Goal: Task Accomplishment & Management: Complete application form

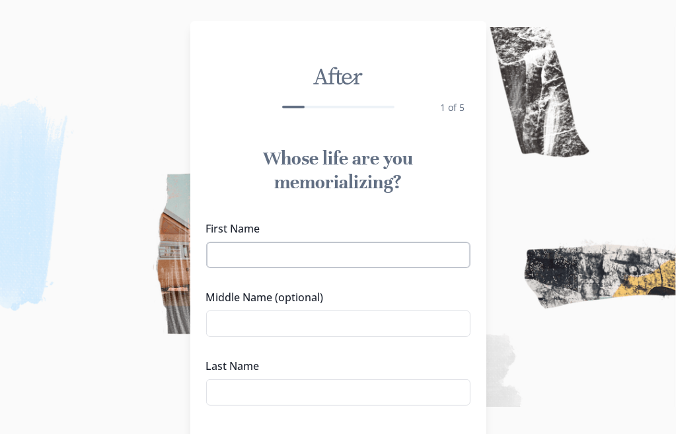
click at [326, 258] on input "First Name" at bounding box center [338, 255] width 264 height 26
type input "[PERSON_NAME]"
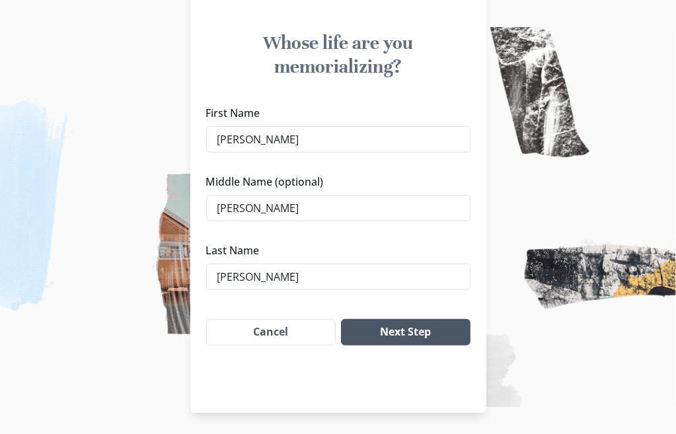
click at [421, 331] on button "Next Step" at bounding box center [405, 332] width 129 height 26
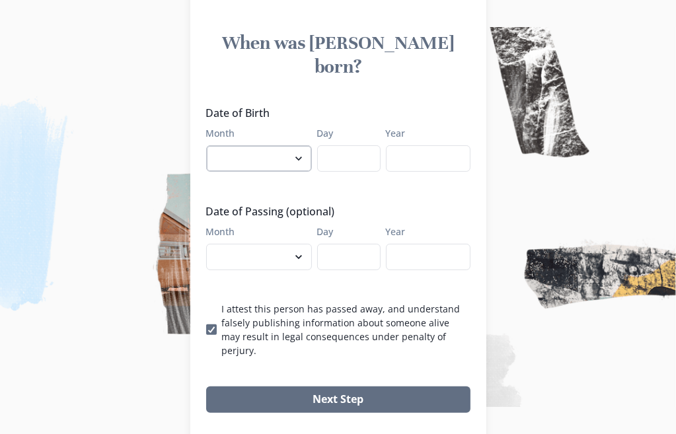
click at [305, 145] on select "January February March April May June July August September October November De…" at bounding box center [259, 158] width 106 height 26
select select "4"
click at [211, 145] on select "January February March April May June July August September October November De…" at bounding box center [259, 158] width 106 height 26
click at [343, 145] on input "Day" at bounding box center [348, 158] width 63 height 26
type input "09"
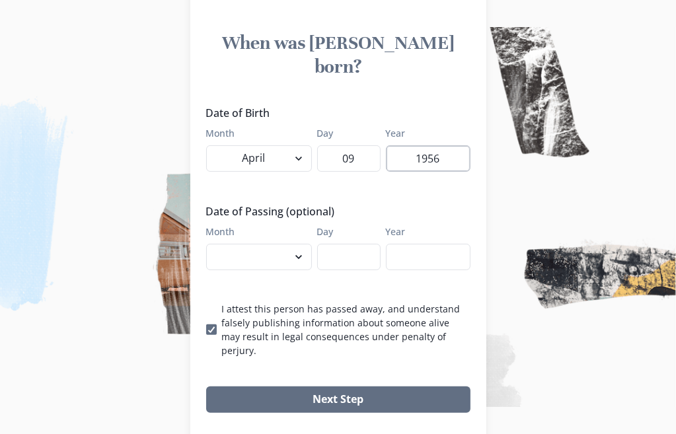
type input "1956"
click at [301, 244] on select "January February March April May June July August September October November De…" at bounding box center [259, 257] width 106 height 26
select select "8"
click at [211, 244] on select "January February March April May June July August September October November De…" at bounding box center [259, 257] width 106 height 26
click at [358, 244] on input "Day" at bounding box center [348, 257] width 63 height 26
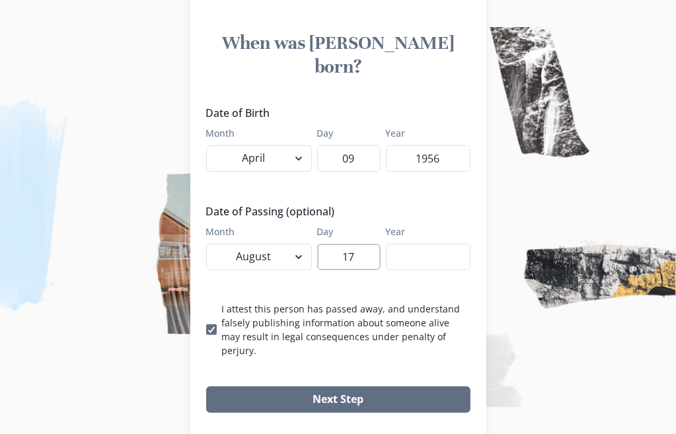
type input "17"
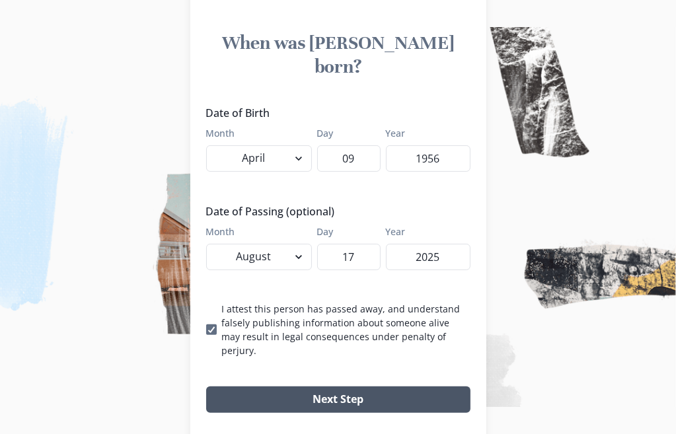
type input "2025"
click at [342, 386] on button "Next Step" at bounding box center [338, 399] width 264 height 26
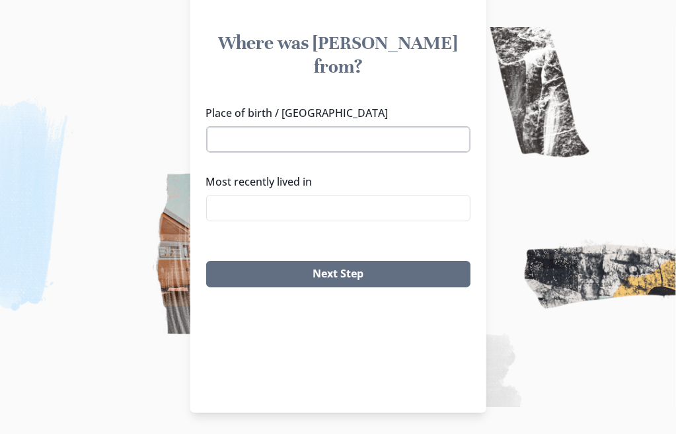
click at [302, 126] on input "Place of birth / [GEOGRAPHIC_DATA]" at bounding box center [338, 139] width 264 height 26
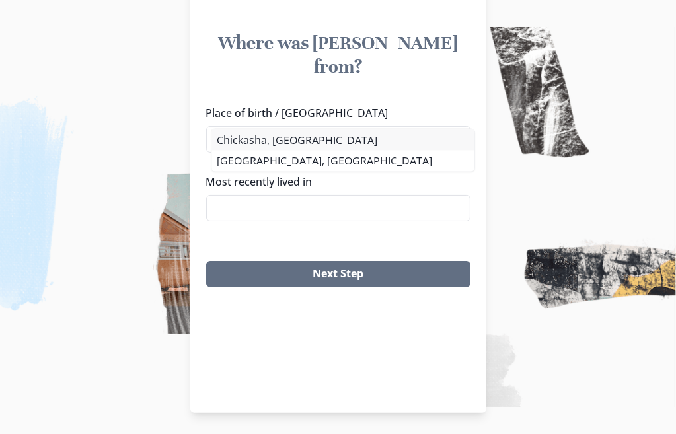
click at [275, 141] on li "Chickasha, [GEOGRAPHIC_DATA]" at bounding box center [342, 139] width 263 height 21
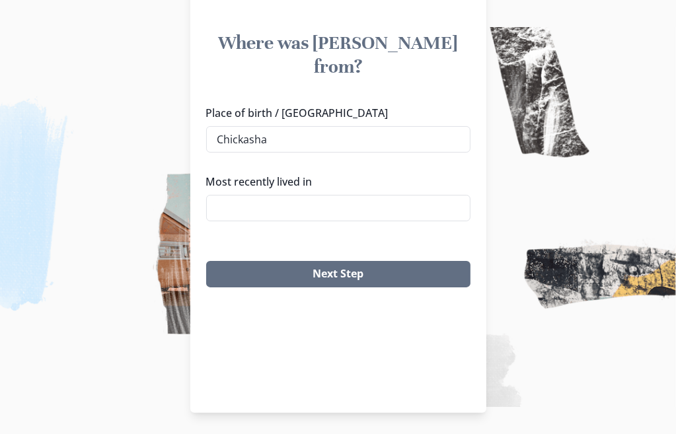
type input "Chickasha, [GEOGRAPHIC_DATA]"
click at [276, 195] on input "Most recently lived in" at bounding box center [338, 208] width 264 height 26
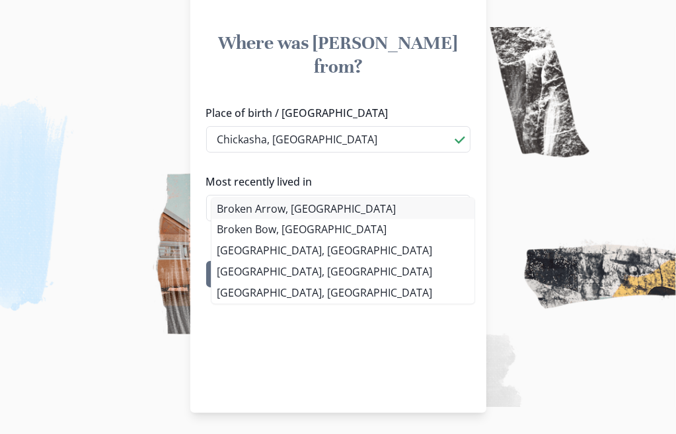
click at [285, 208] on li "Broken Arrow, [GEOGRAPHIC_DATA]" at bounding box center [342, 208] width 263 height 21
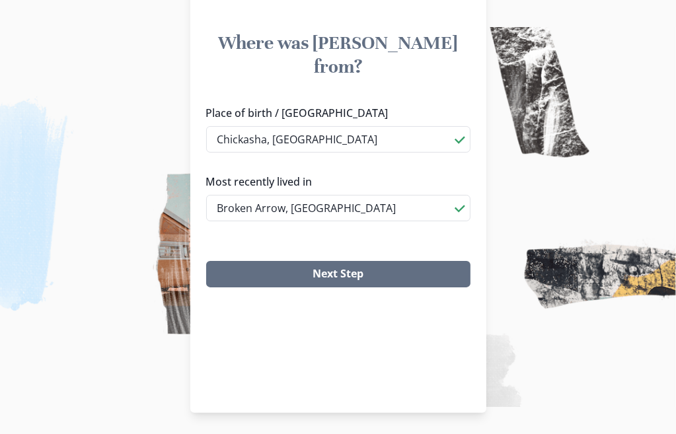
click at [334, 246] on li "[GEOGRAPHIC_DATA], [GEOGRAPHIC_DATA]" at bounding box center [343, 248] width 250 height 20
drag, startPoint x: 336, startPoint y: 184, endPoint x: 216, endPoint y: 195, distance: 120.0
click at [216, 195] on input "[GEOGRAPHIC_DATA], [GEOGRAPHIC_DATA]" at bounding box center [338, 208] width 264 height 26
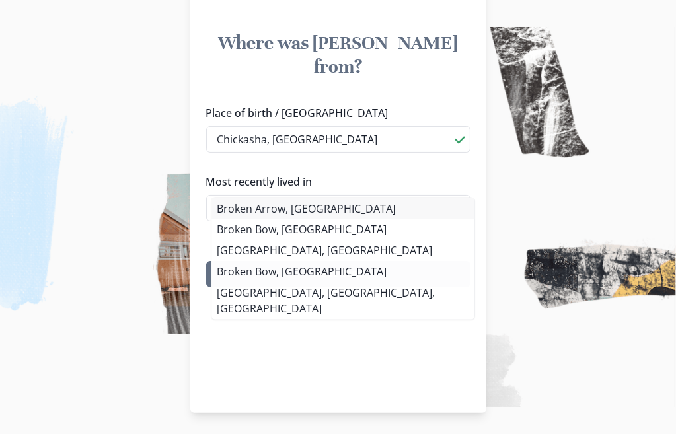
click at [249, 208] on li "Broken Arrow, [GEOGRAPHIC_DATA]" at bounding box center [342, 208] width 263 height 21
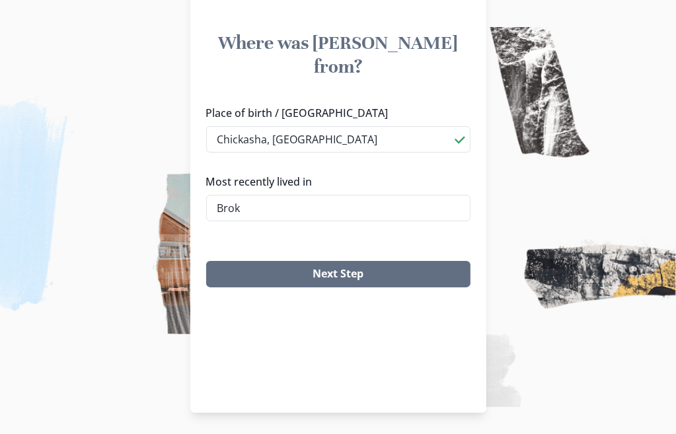
type input "Broken Arrow, [GEOGRAPHIC_DATA]"
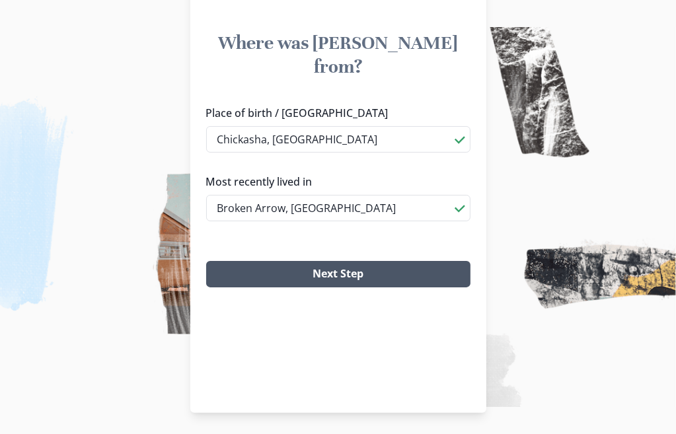
click at [346, 261] on button "Next Step" at bounding box center [338, 274] width 264 height 26
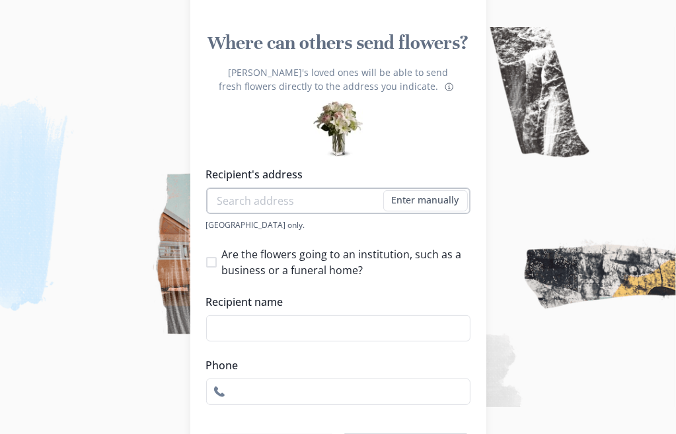
click at [306, 200] on input "Recipient's address" at bounding box center [338, 201] width 264 height 26
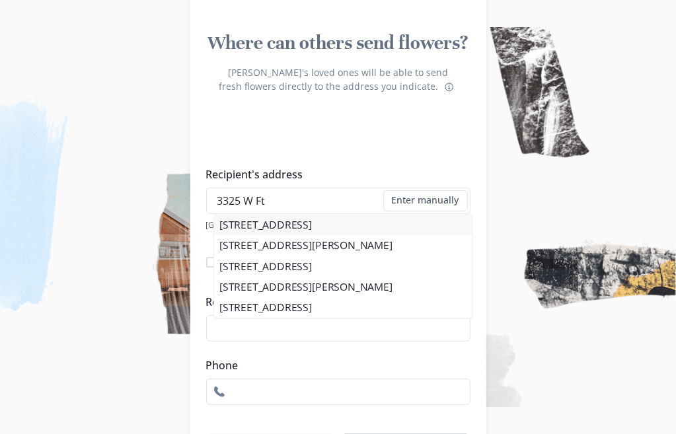
click at [328, 221] on li "[STREET_ADDRESS]" at bounding box center [343, 224] width 258 height 20
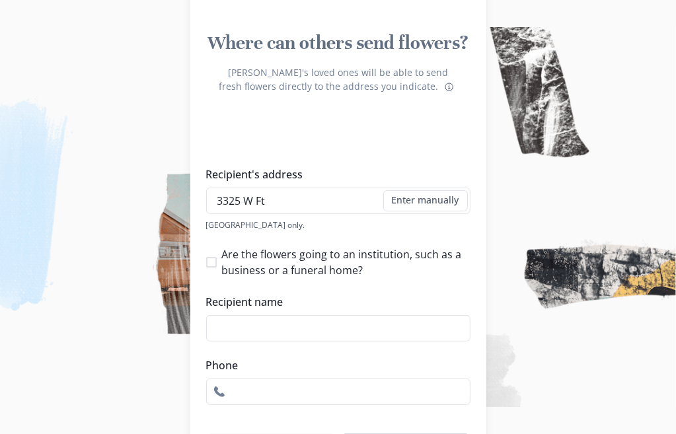
type input "[STREET_ADDRESS]"
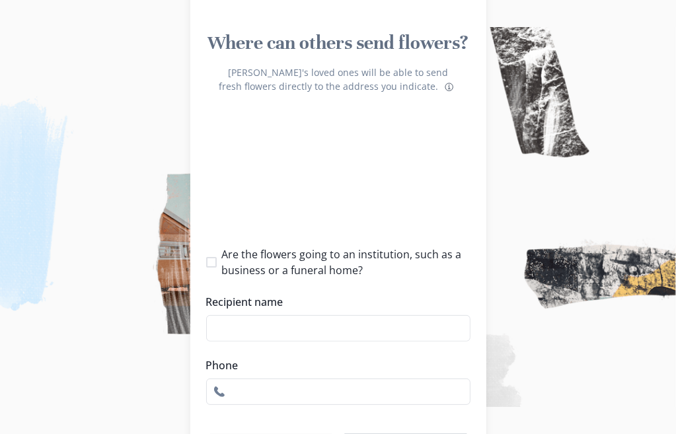
type input "1"
select select "OK"
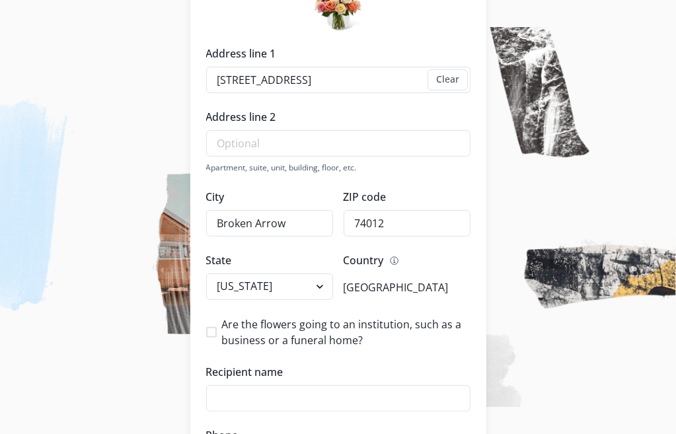
scroll to position [314, 0]
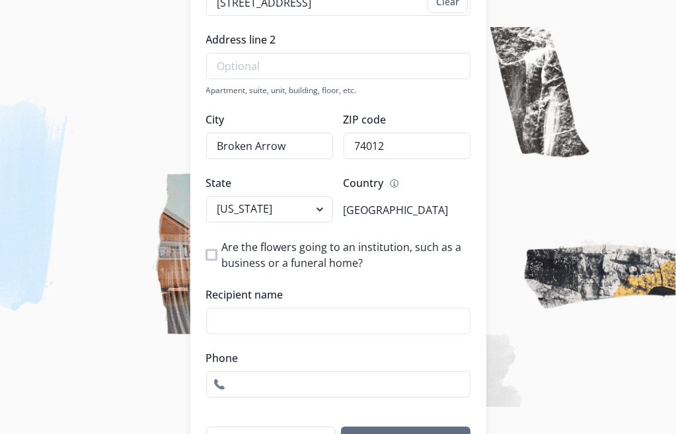
click at [214, 252] on span at bounding box center [211, 255] width 11 height 11
click at [206, 255] on input "Are the flowers going to an institution, such as a business or a funeral home?" at bounding box center [205, 255] width 1 height 1
checkbox input "true"
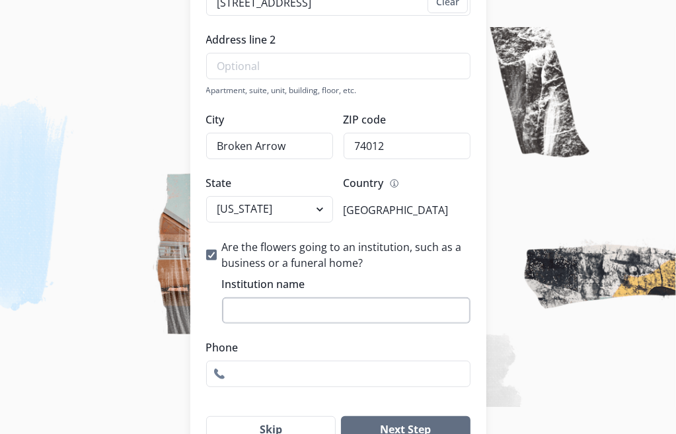
click at [278, 312] on input "Institution name" at bounding box center [346, 310] width 248 height 26
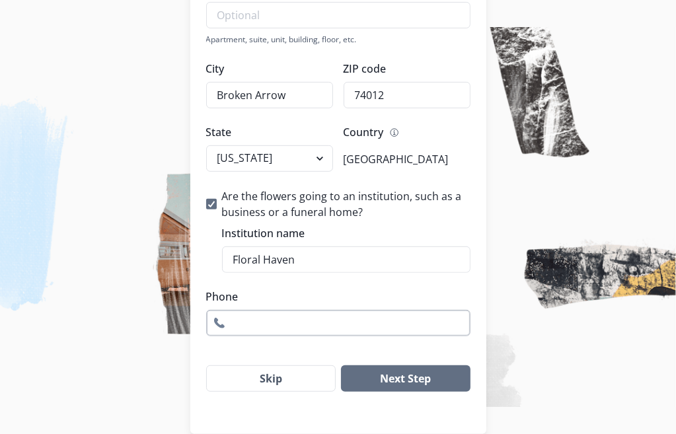
scroll to position [380, 0]
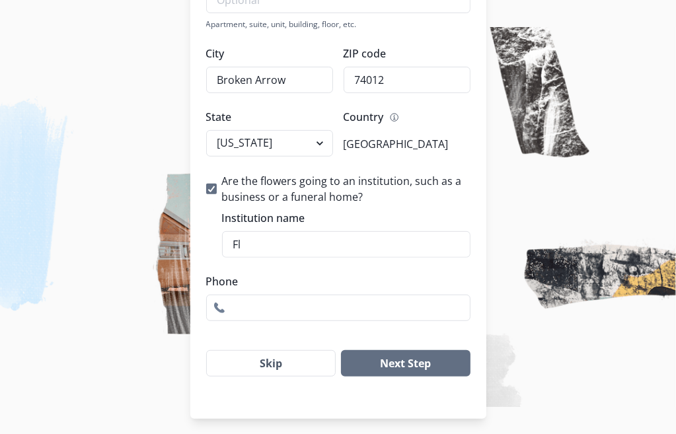
type input "F"
click at [270, 361] on button "Skip" at bounding box center [271, 363] width 130 height 26
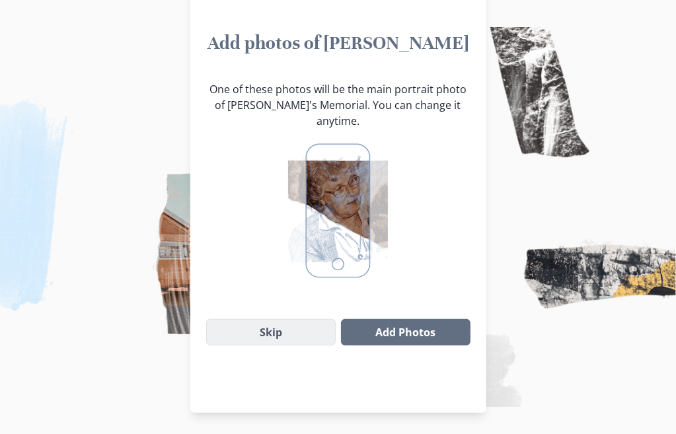
click at [277, 320] on button "Skip" at bounding box center [271, 332] width 130 height 26
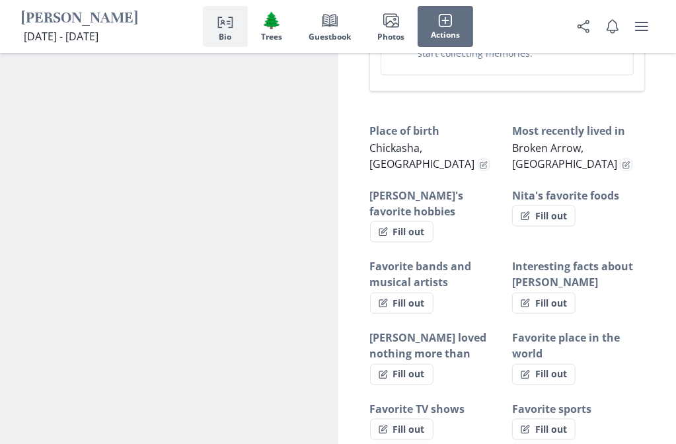
scroll to position [991, 0]
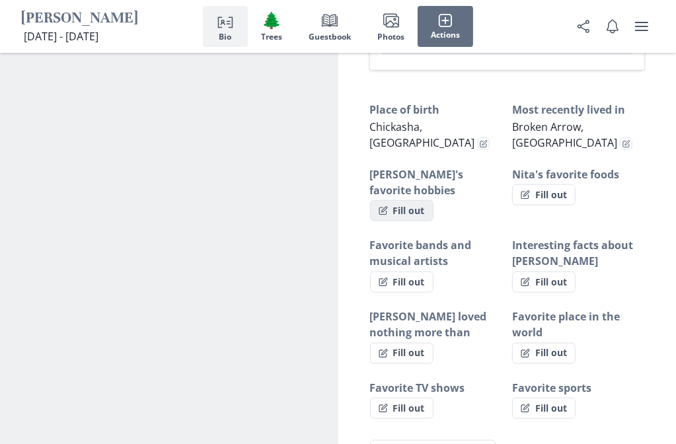
click at [421, 200] on button "Fill out" at bounding box center [401, 210] width 63 height 21
select select "[PERSON_NAME]'s favorite hobbies"
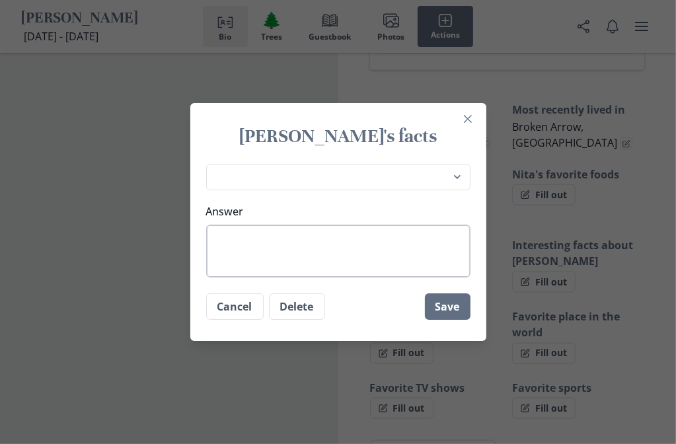
click at [277, 233] on textarea "Answer" at bounding box center [338, 251] width 264 height 53
type textarea "G"
type textarea "x"
type textarea "Gr"
type textarea "x"
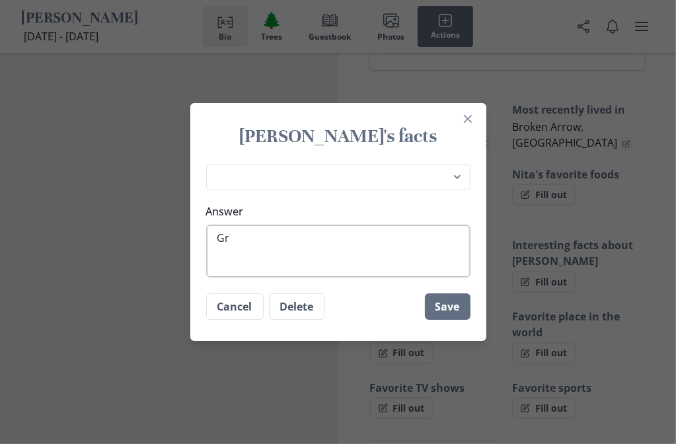
type textarea "Gra"
type textarea "x"
type textarea "Gran"
type textarea "x"
type textarea "Grand"
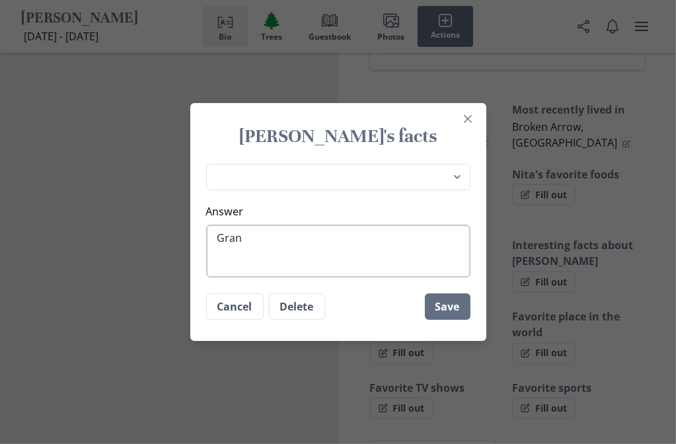
type textarea "x"
type textarea "Grandk"
type textarea "x"
type textarea "Grandki"
type textarea "x"
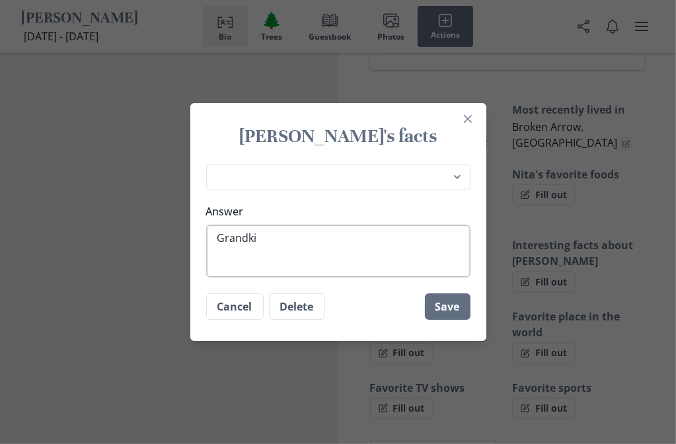
type textarea "Grandkid"
type textarea "x"
type textarea "Grandkids"
type textarea "x"
type textarea "Grandkids,"
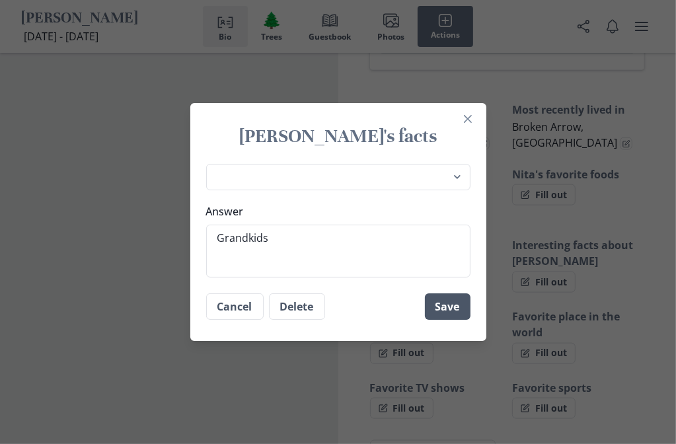
type textarea "x"
type textarea "Grandkids,"
type textarea "x"
type textarea "Grandkids,"
type textarea "x"
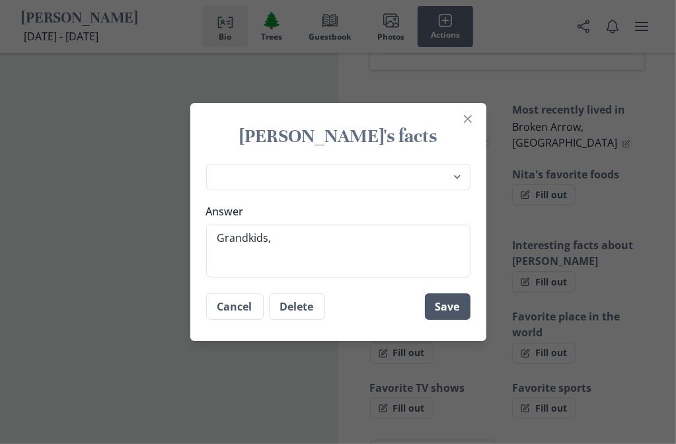
type textarea "Grandkids"
type textarea "x"
type textarea "Grandkids"
click at [445, 306] on button "Save" at bounding box center [448, 306] width 46 height 26
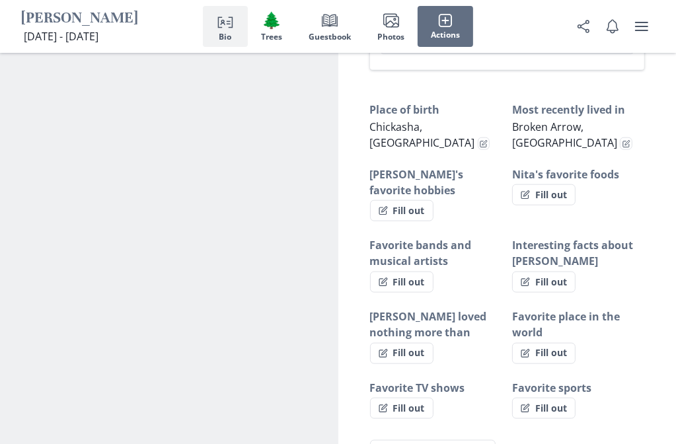
type textarea "x"
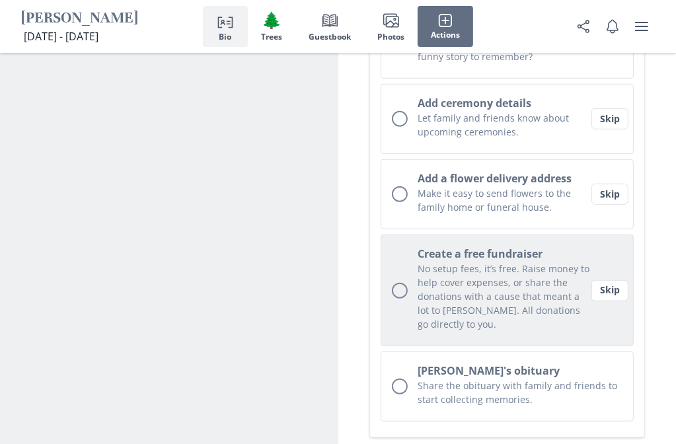
scroll to position [595, 0]
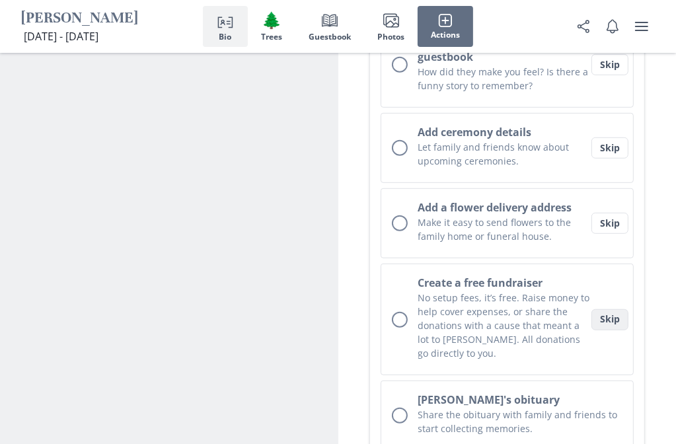
click at [613, 309] on button "Skip" at bounding box center [609, 319] width 37 height 21
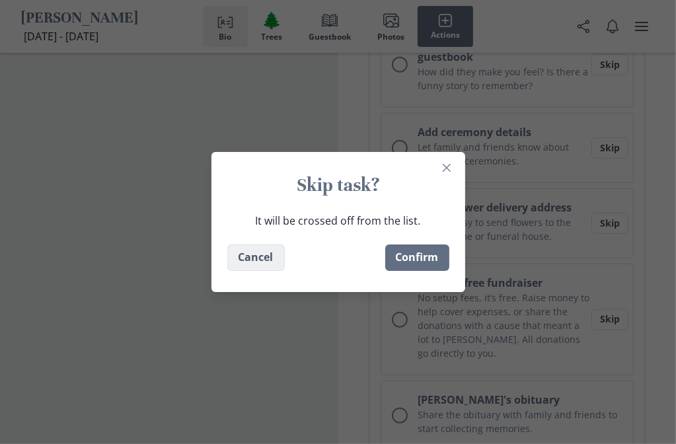
click at [264, 250] on button "Cancel" at bounding box center [255, 257] width 57 height 26
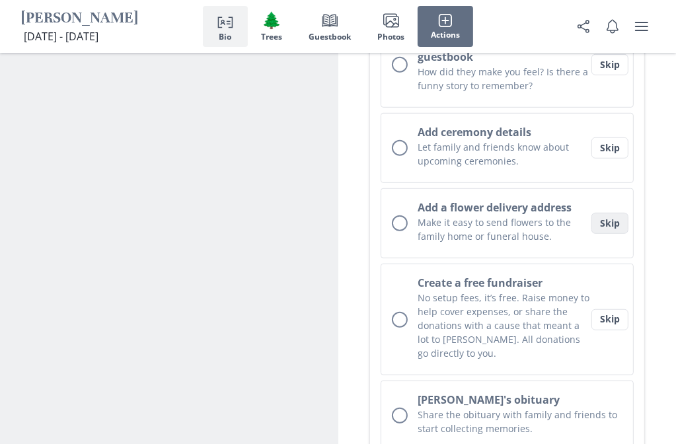
click at [613, 213] on button "Skip" at bounding box center [609, 223] width 37 height 21
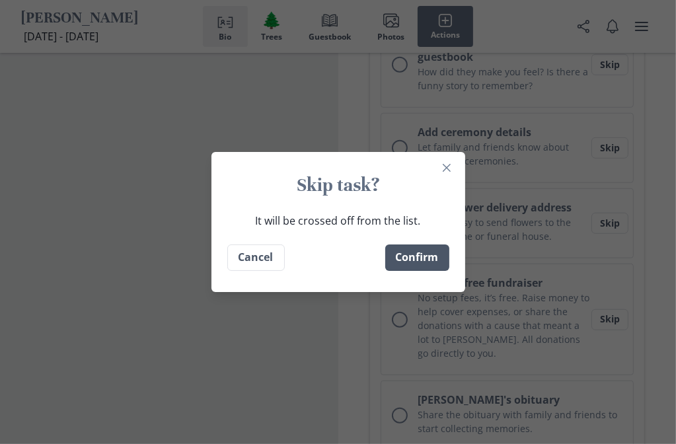
click at [421, 256] on button "Confirm" at bounding box center [417, 257] width 64 height 26
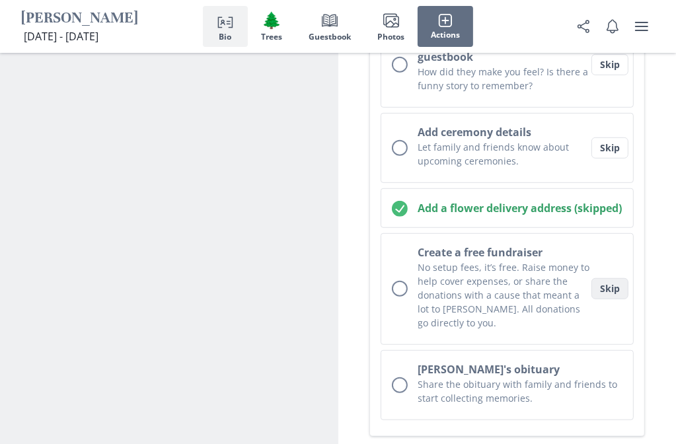
click at [616, 278] on button "Skip" at bounding box center [609, 288] width 37 height 21
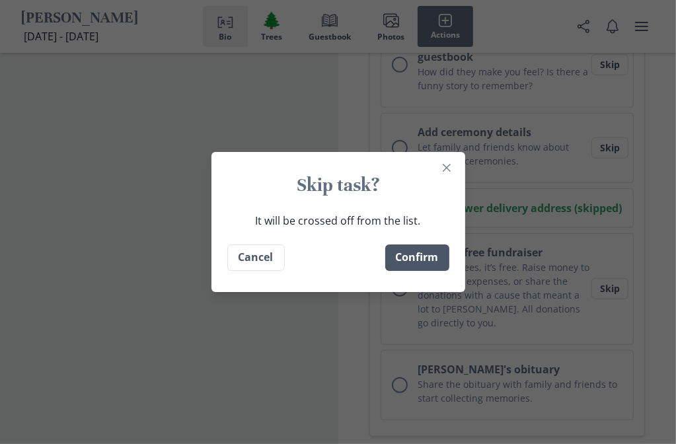
click at [435, 261] on button "Confirm" at bounding box center [417, 257] width 64 height 26
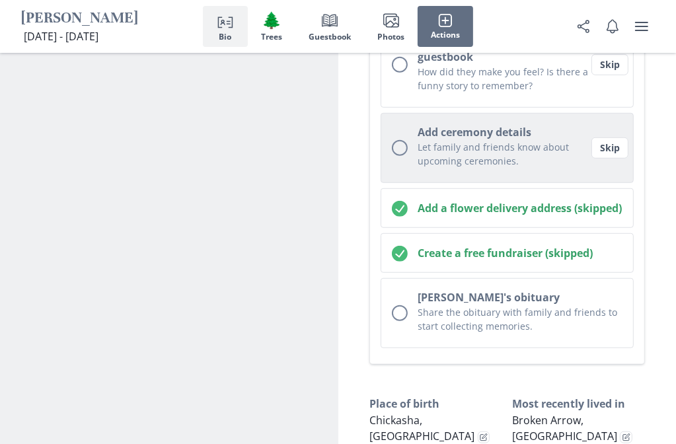
scroll to position [528, 0]
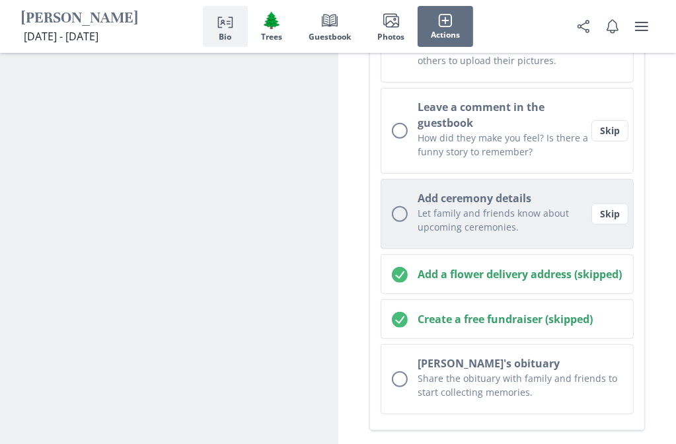
click at [400, 206] on div "Unchecked circle" at bounding box center [400, 214] width 16 height 16
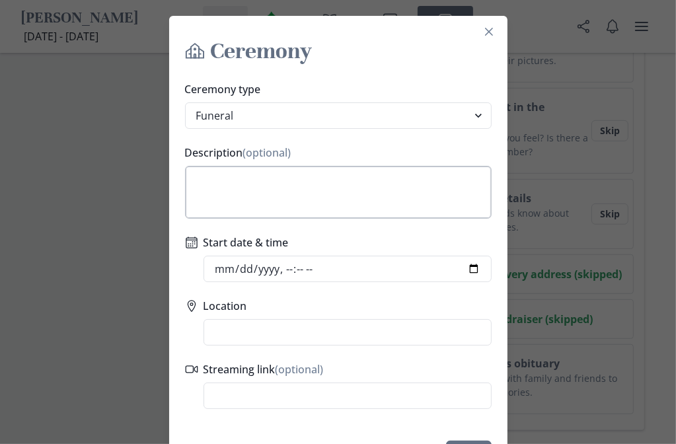
click at [295, 176] on textarea "Description (optional)" at bounding box center [338, 192] width 307 height 53
click at [477, 116] on select "Funeral Graveside Service Viewing Service Visitation Service Memorial Service C…" at bounding box center [338, 115] width 307 height 26
click at [185, 102] on select "Funeral Graveside Service Viewing Service Visitation Service Memorial Service C…" at bounding box center [338, 115] width 307 height 26
click at [222, 180] on textarea "Description (optional)" at bounding box center [338, 192] width 307 height 53
type textarea "Floral Haven"
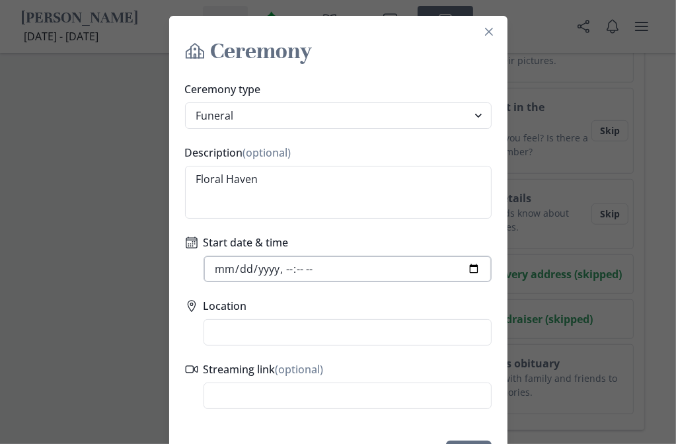
click at [473, 269] on input "Start date & time" at bounding box center [347, 269] width 288 height 26
type input "[DATE]T17:24"
click at [326, 270] on input "Start date & time" at bounding box center [347, 269] width 288 height 26
click at [303, 266] on input "Start date & time" at bounding box center [347, 269] width 288 height 26
type input "[DATE]T17:00"
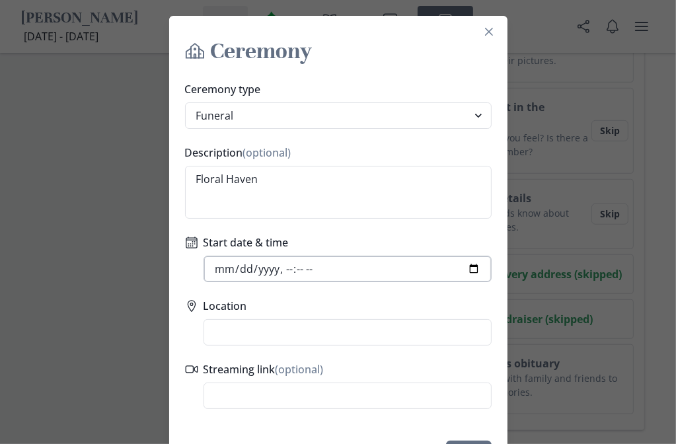
type input "[DATE]T15:00"
click at [262, 330] on input "Location" at bounding box center [347, 332] width 288 height 26
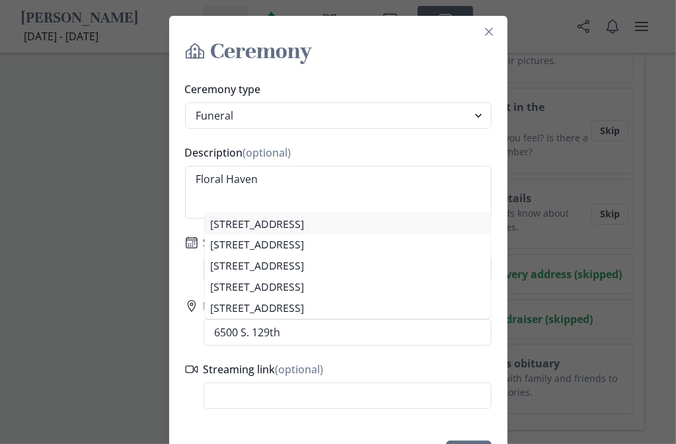
click at [340, 224] on li "[STREET_ADDRESS]" at bounding box center [347, 223] width 285 height 21
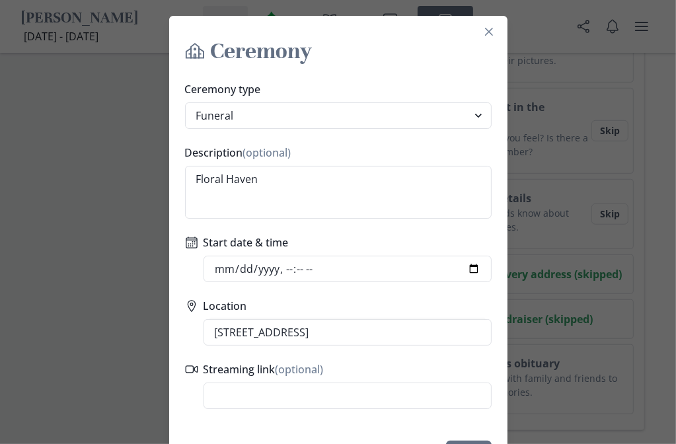
type input "[STREET_ADDRESS]"
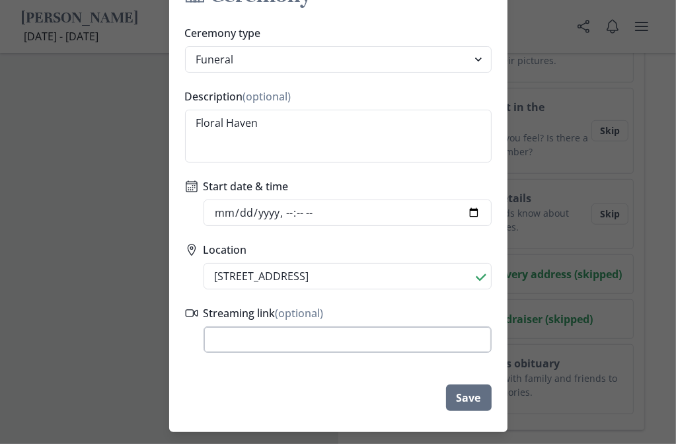
scroll to position [87, 0]
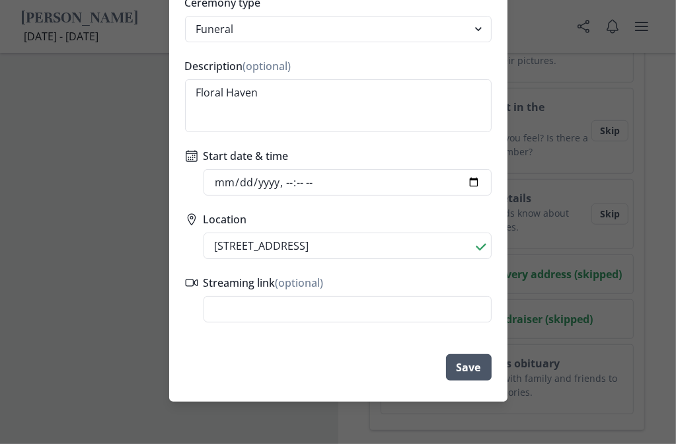
click at [472, 365] on button "Save" at bounding box center [469, 367] width 46 height 26
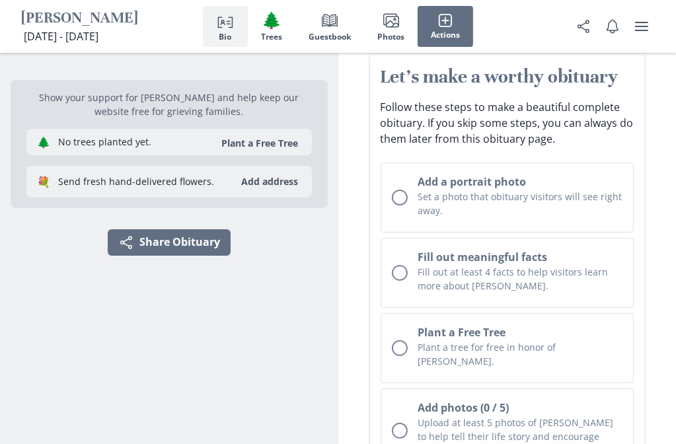
scroll to position [137, 0]
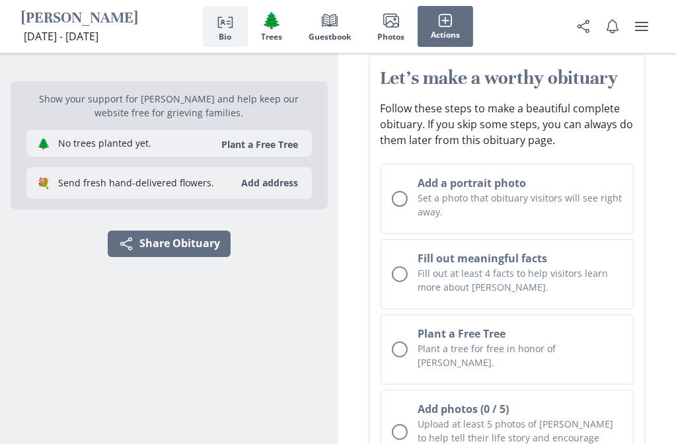
click at [229, 23] on icon "Person profile" at bounding box center [225, 21] width 16 height 16
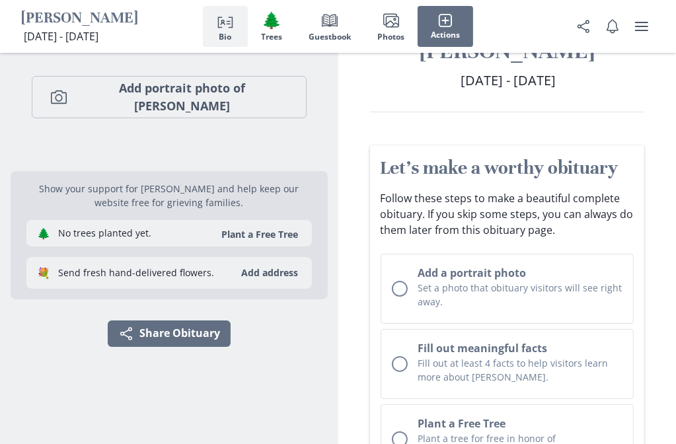
scroll to position [11, 0]
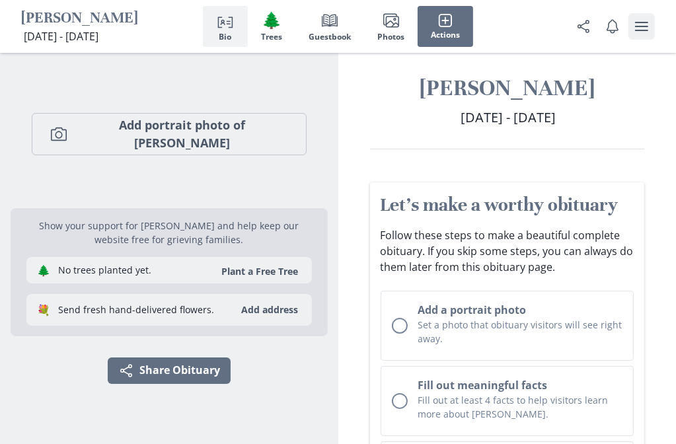
click at [639, 25] on icon "user menu" at bounding box center [641, 26] width 16 height 16
